Goal: Navigation & Orientation: Find specific page/section

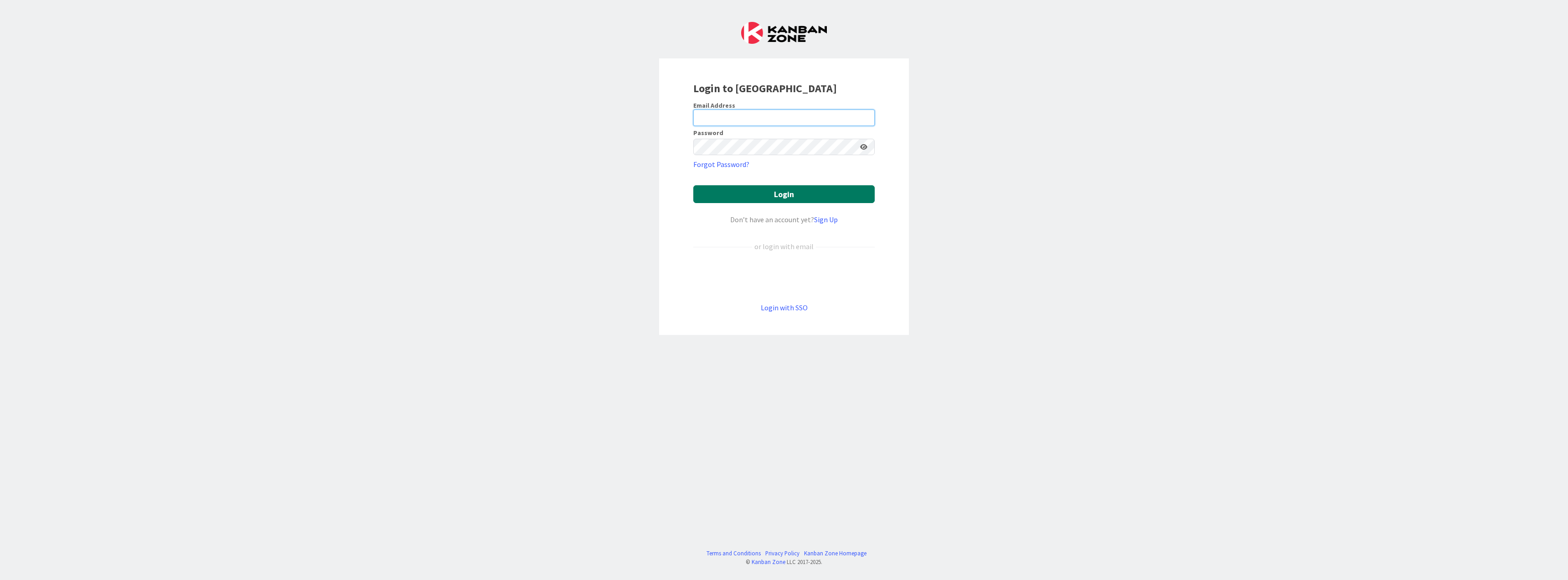
type input "[PERSON_NAME][EMAIL_ADDRESS][DOMAIN_NAME]"
click at [777, 188] on button "Login" at bounding box center [784, 193] width 182 height 18
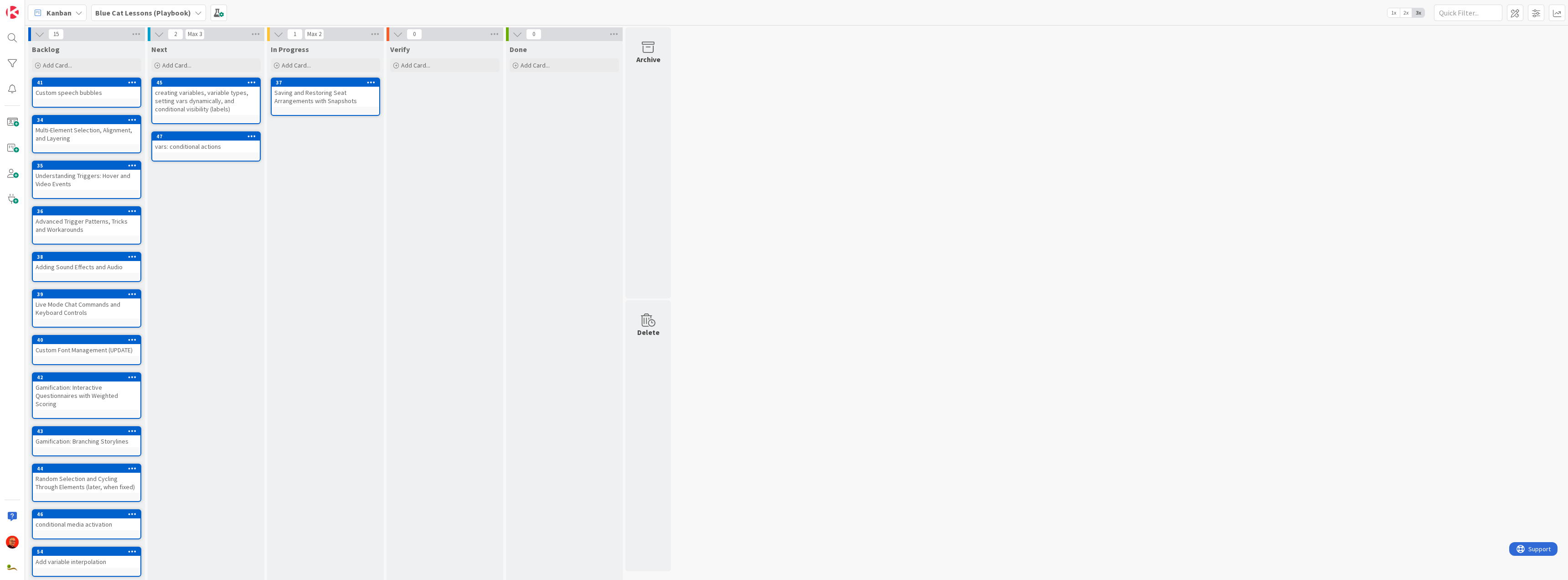
click at [140, 13] on b "Blue Cat Lessons (Playbook)" at bounding box center [144, 13] width 96 height 10
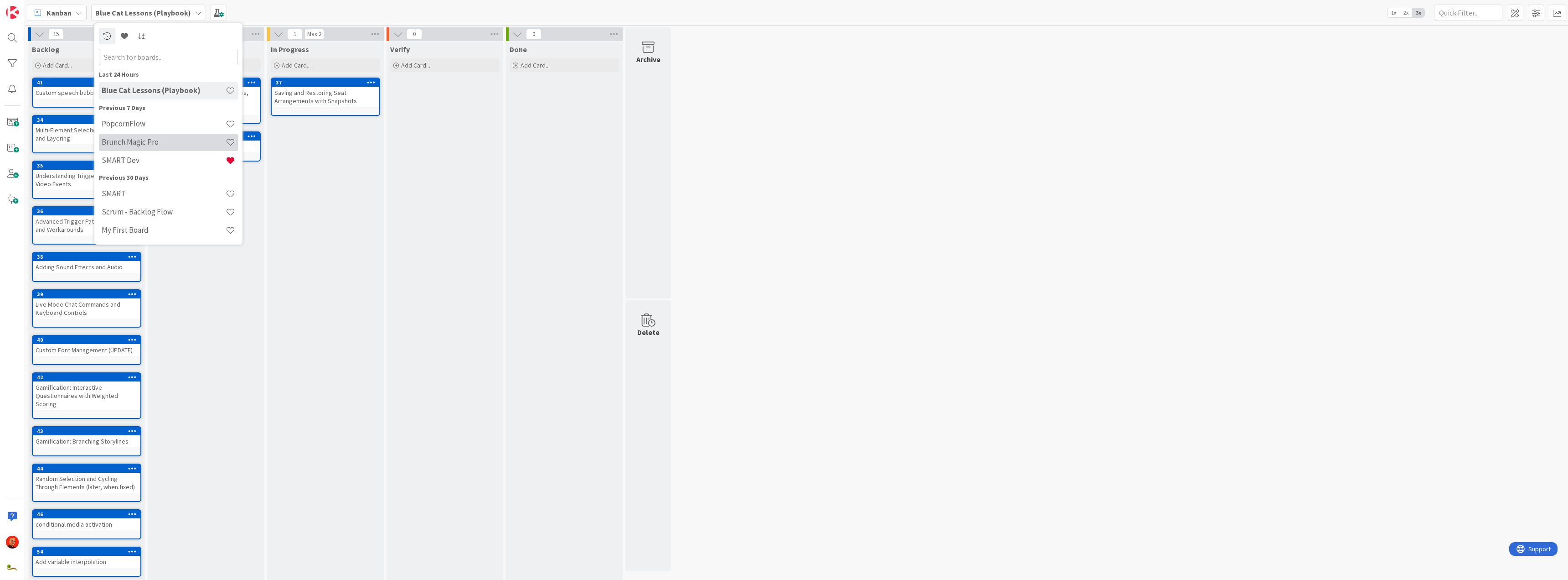
click at [156, 143] on h4 "Brunch Magic Pro" at bounding box center [164, 142] width 124 height 10
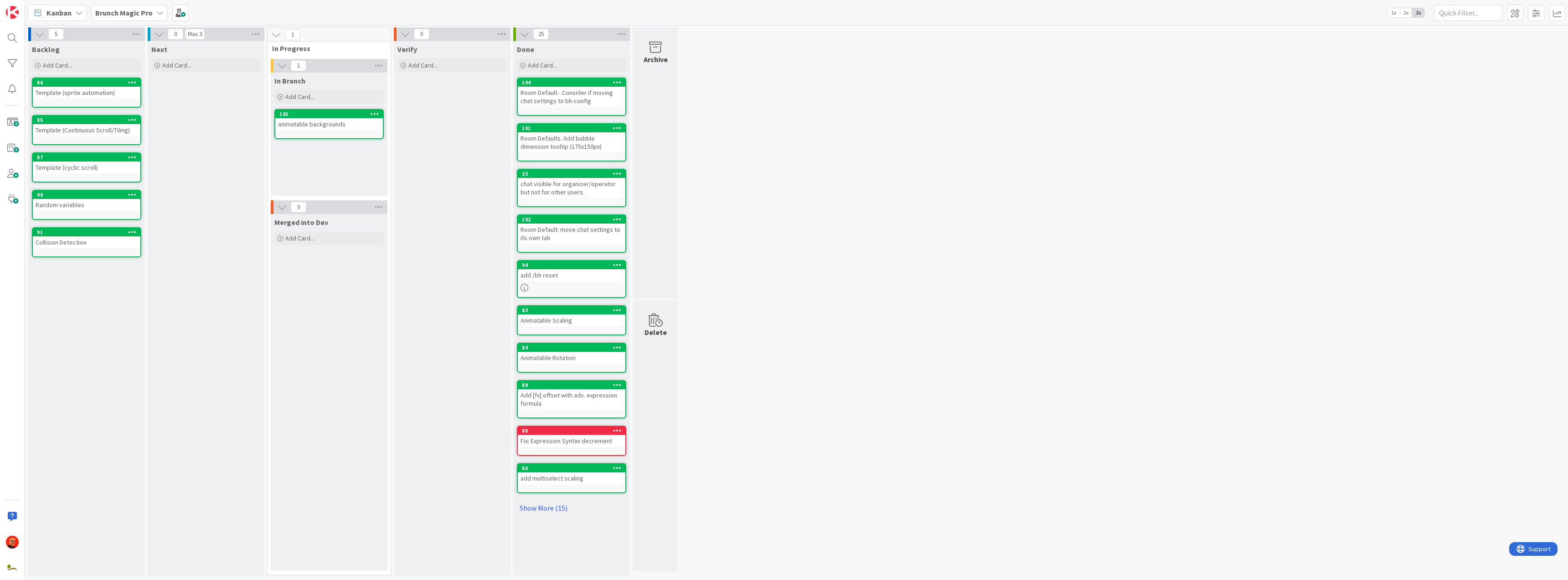
click at [133, 11] on b "Brunch Magic Pro" at bounding box center [124, 13] width 57 height 10
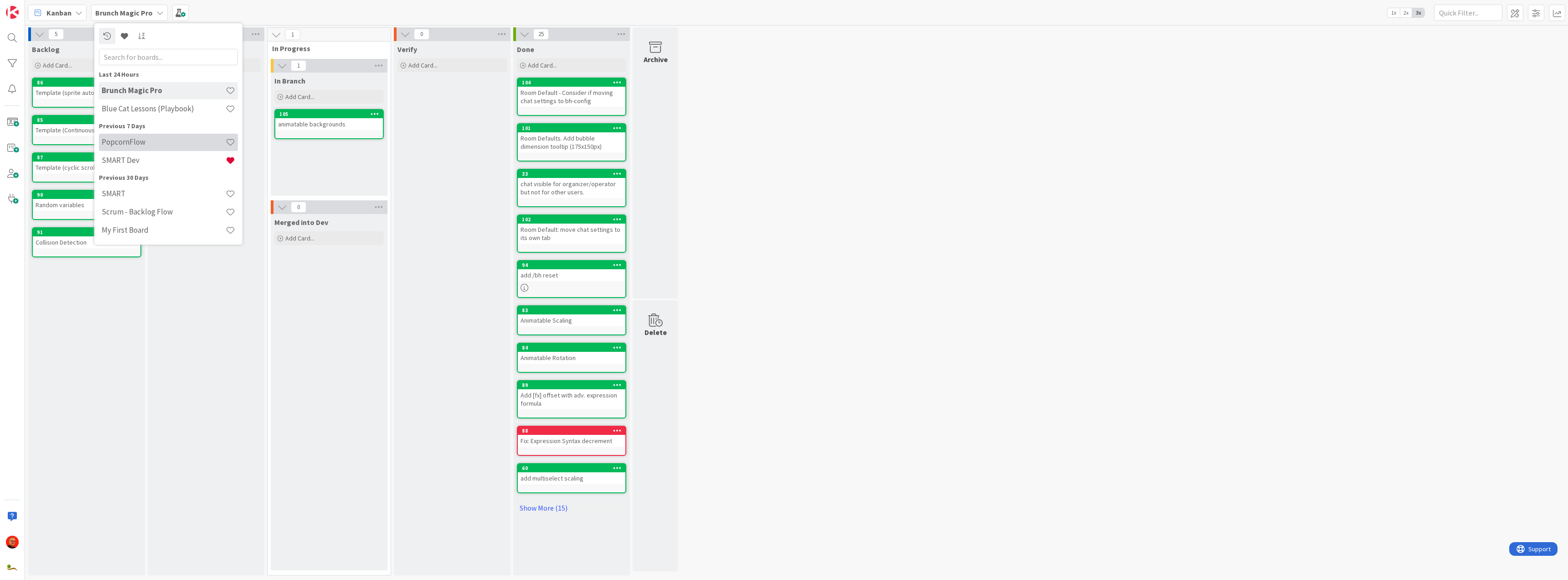
click at [158, 145] on h4 "PopcornFlow" at bounding box center [164, 142] width 124 height 10
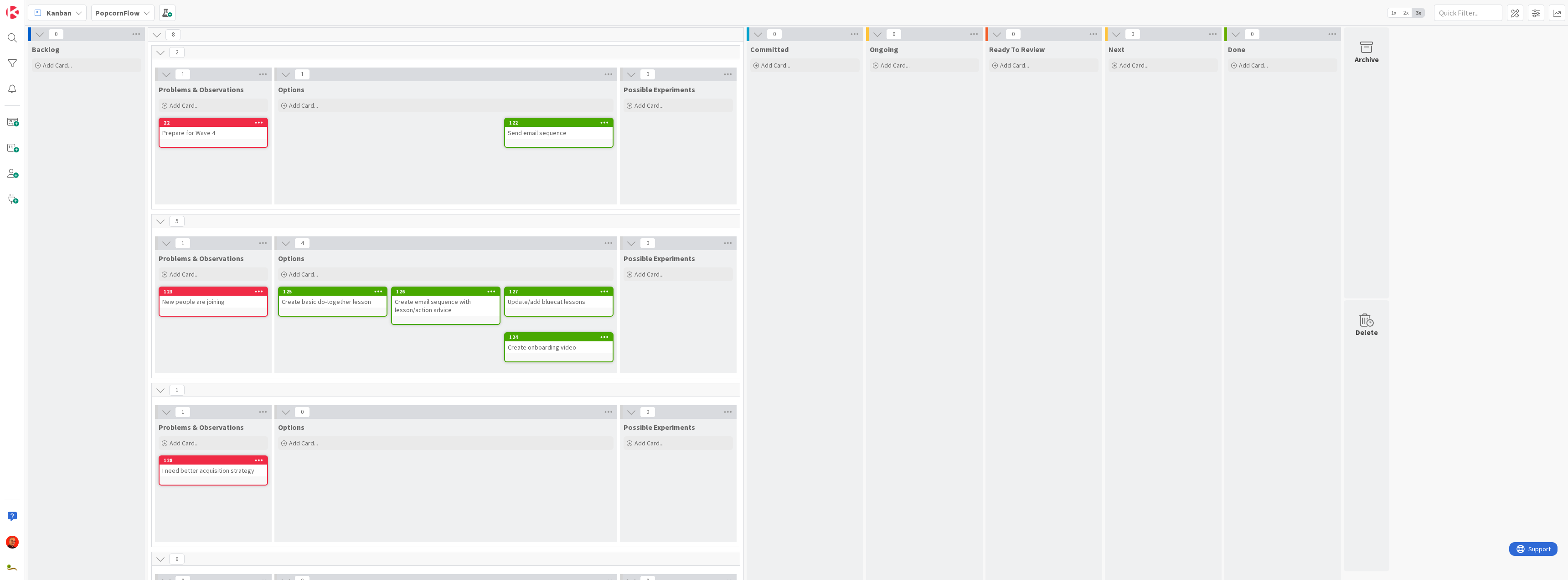
click at [116, 9] on b "PopcornFlow" at bounding box center [118, 13] width 44 height 10
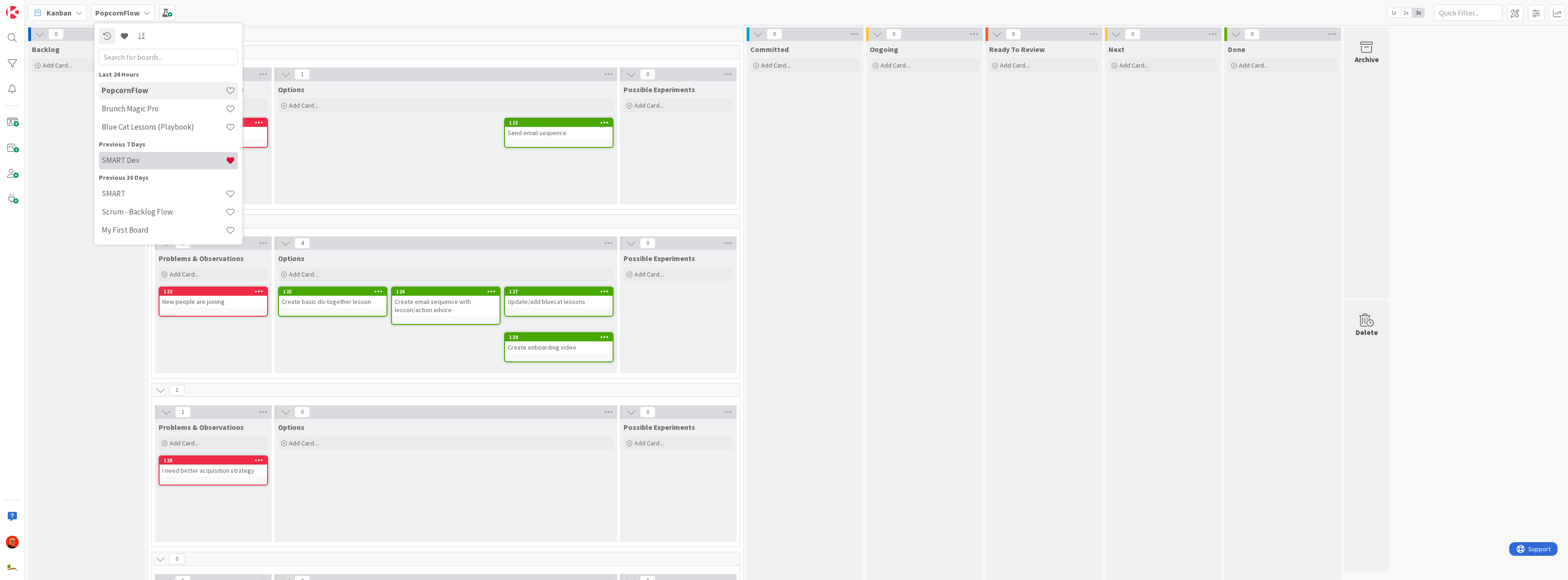
click at [135, 156] on h4 "SMART Dev" at bounding box center [164, 160] width 124 height 10
